Goal: Task Accomplishment & Management: Complete application form

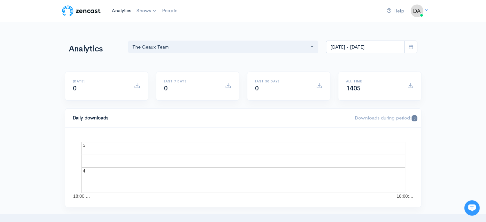
click at [123, 14] on link "Analytics" at bounding box center [121, 11] width 25 height 14
click at [157, 11] on link "Shows" at bounding box center [147, 11] width 26 height 14
click at [153, 29] on link "The Geaux Team" at bounding box center [163, 26] width 58 height 11
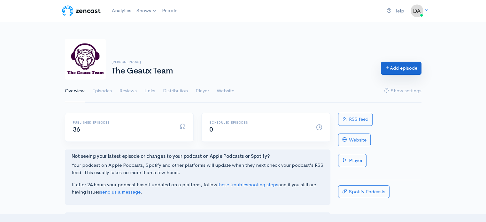
click at [386, 73] on link "Add episode" at bounding box center [400, 68] width 41 height 13
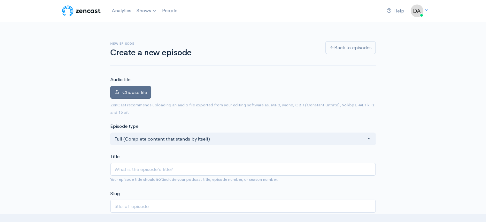
click at [135, 90] on span "Choose file" at bounding box center [134, 92] width 25 height 6
click at [0, 0] on input "Choose file" at bounding box center [0, 0] width 0 height 0
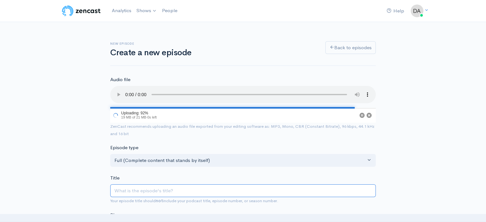
click at [182, 185] on input "Title" at bounding box center [242, 190] width 265 height 13
type input "S"
type input "s"
type input "Su"
type input "su"
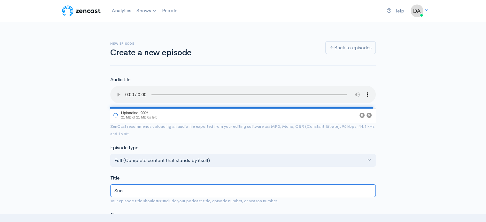
type input "Sund"
type input "sund"
type input "Sunday"
type input "sunday"
type input "Sunday A"
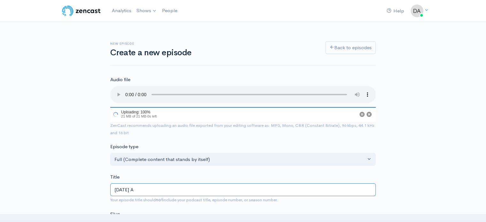
type input "sunday-a"
type input "Sunday Au"
type input "sunday-au"
type input "Sunday Aug"
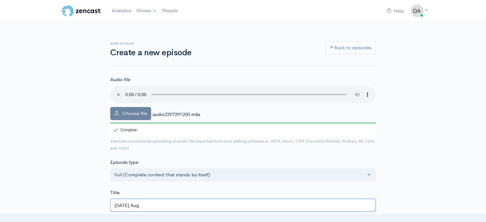
type input "sunday-aug"
type input "Sunday Augu"
type input "sunday-augu"
type input "Sunday August"
type input "sunday-august"
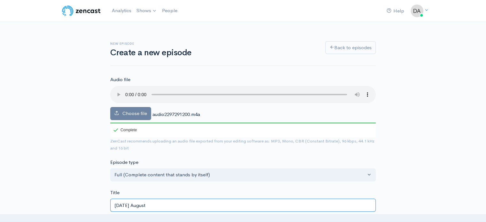
type input "Sunday August 1"
type input "sunday-august-1"
type input "Sunday August 10"
type input "sunday-august-10"
type input "Sunday August 10, 2"
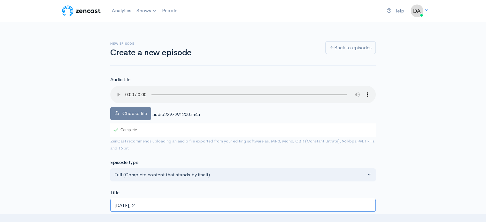
type input "sunday-august-10-2"
type input "Sunday August 10, 20"
type input "sunday-august-10-20"
type input "Sunday August 10, 202"
type input "sunday-august-10-202"
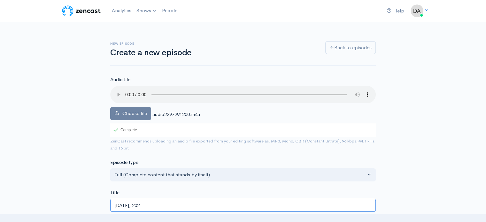
type input "[DATE]"
type input "[DATE]-[DATE]"
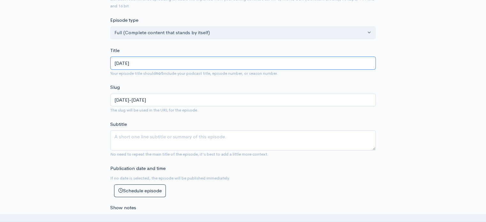
scroll to position [160, 0]
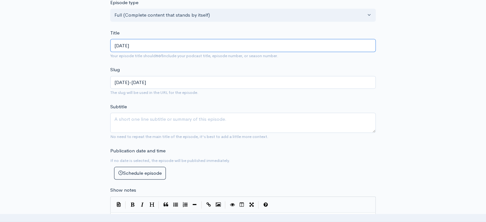
type input "[DATE]"
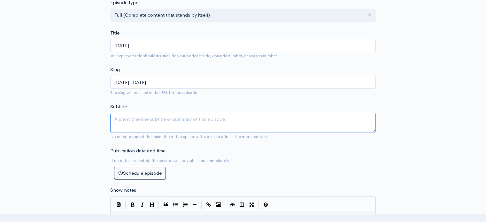
click at [174, 126] on textarea "Subtitle" at bounding box center [242, 123] width 265 height 20
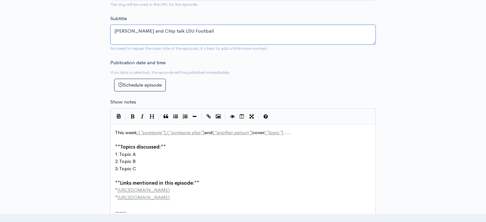
scroll to position [266, 0]
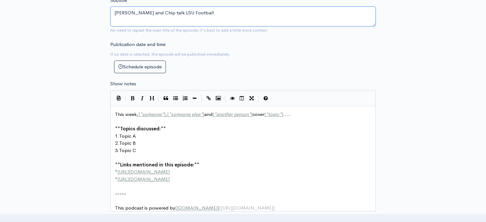
type textarea "[PERSON_NAME] and Chip talk LSU Football"
click at [147, 147] on pre "3. Topic C" at bounding box center [245, 150] width 263 height 7
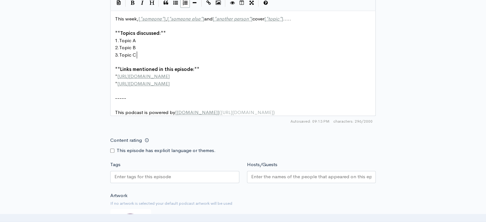
scroll to position [372, 0]
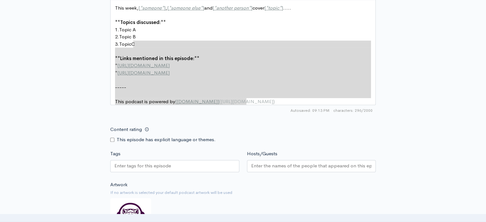
type textarea "This week, [*someone*], [*someone else*] and [*another person*] cover [*topic*]…"
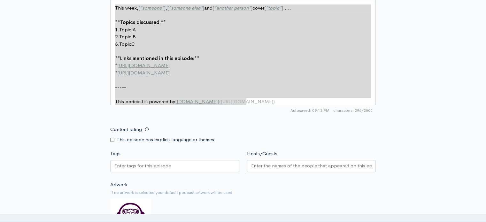
drag, startPoint x: 260, startPoint y: 100, endPoint x: 99, endPoint y: 6, distance: 186.0
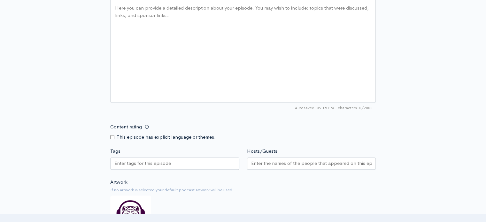
scroll to position [0, 0]
type textarea "Daniel and Chip talked the following topica"
type textarea "s about l"
type textarea "LSU Fot"
type textarea "otball"
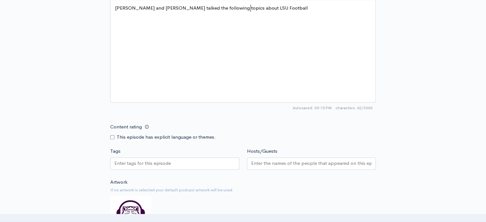
scroll to position [3, 12]
type textarea "1) The LSU"
type textarea "role of LSY"
type textarea "U Sports"
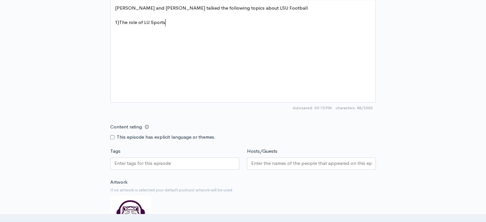
scroll to position [3, 19]
type textarea "s"
type textarea "SU Sports Media"
type textarea "Ga"
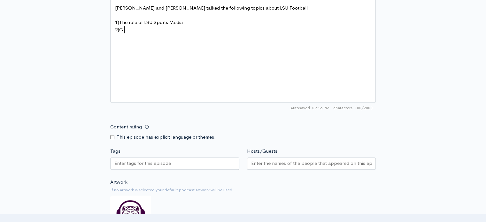
scroll to position [3, 6]
type textarea "arrett Nussmeier Injury"
type textarea "[PERSON_NAME]"
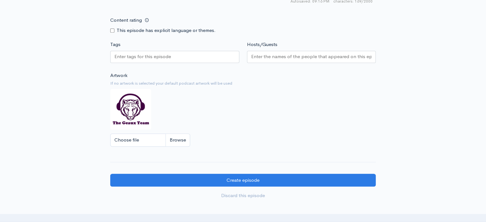
type textarea "[PERSON_NAME] Update"
click at [272, 57] on input "Hosts/Guests" at bounding box center [311, 56] width 121 height 7
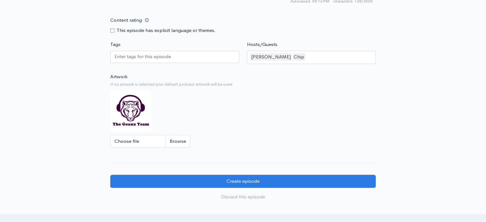
click at [304, 146] on div "Choose file" at bounding box center [242, 141] width 265 height 13
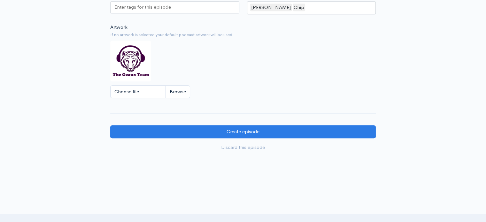
scroll to position [549, 0]
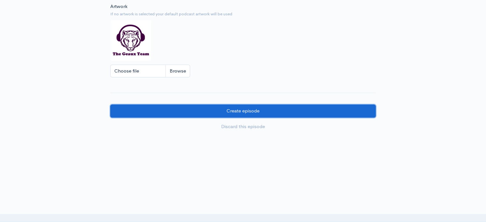
click at [248, 111] on input "Create episode" at bounding box center [242, 110] width 265 height 13
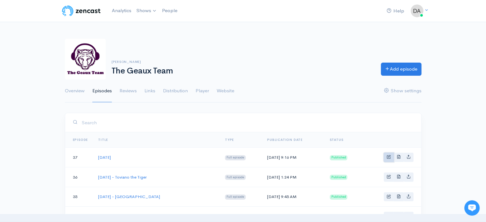
click at [388, 159] on link "Basic example" at bounding box center [388, 157] width 10 height 9
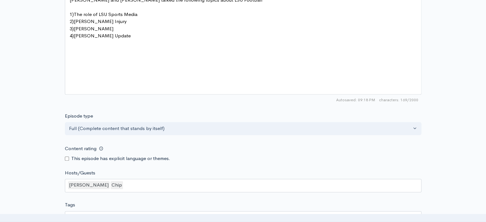
scroll to position [426, 0]
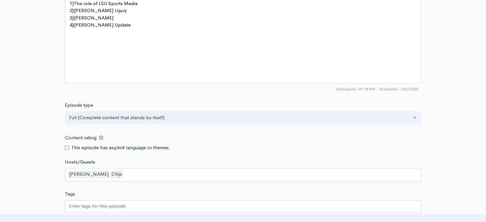
click at [121, 52] on div "xxxxxxxxxx [PERSON_NAME] and [PERSON_NAME] talked the following topics about LS…" at bounding box center [250, 40] width 365 height 112
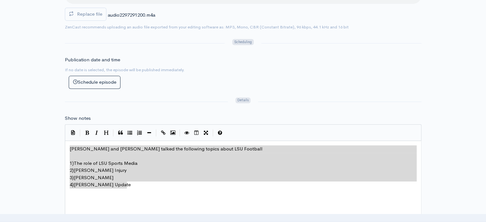
drag, startPoint x: 137, startPoint y: 186, endPoint x: 0, endPoint y: 129, distance: 148.1
type textarea "[PERSON_NAME] and [PERSON_NAME] talked the following topics about LSU Football …"
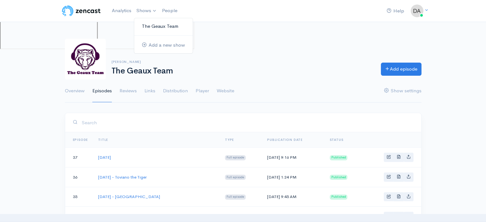
click at [161, 27] on link "The Geaux Team" at bounding box center [163, 26] width 58 height 11
